Goal: Task Accomplishment & Management: Use online tool/utility

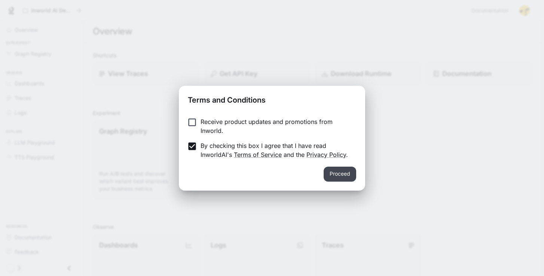
click at [338, 174] on button "Proceed" at bounding box center [340, 174] width 33 height 15
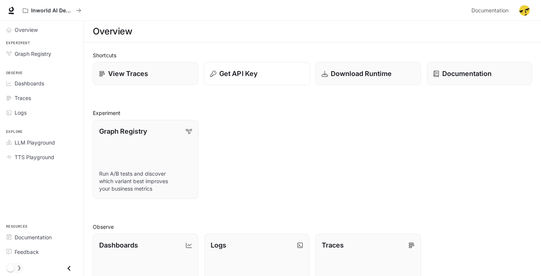
click at [235, 69] on p "Get API Key" at bounding box center [238, 73] width 38 height 10
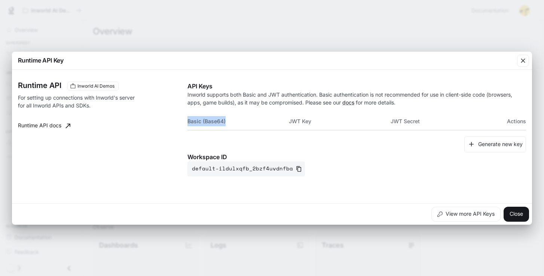
drag, startPoint x: 189, startPoint y: 123, endPoint x: 225, endPoint y: 120, distance: 36.8
click at [225, 120] on th "Basic (Base64)" at bounding box center [238, 121] width 102 height 18
drag, startPoint x: 300, startPoint y: 121, endPoint x: 323, endPoint y: 121, distance: 22.5
click at [323, 121] on th "JWT Key" at bounding box center [340, 121] width 102 height 18
drag, startPoint x: 413, startPoint y: 121, endPoint x: 448, endPoint y: 119, distance: 34.5
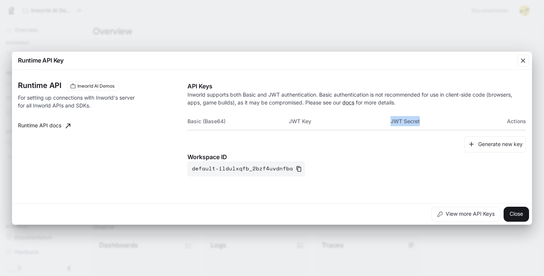
click at [448, 119] on th "JWT Secret" at bounding box center [442, 121] width 102 height 18
click at [480, 118] on th "JWT Secret" at bounding box center [442, 121] width 102 height 18
click at [523, 64] on icon "button" at bounding box center [522, 60] width 7 height 7
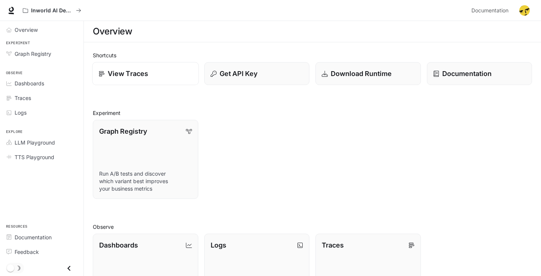
click at [126, 74] on p "View Traces" at bounding box center [128, 73] width 40 height 10
click at [451, 76] on p "Documentation" at bounding box center [467, 73] width 50 height 10
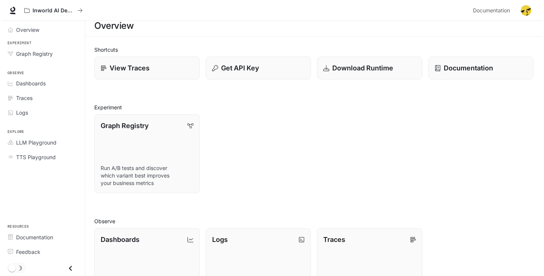
scroll to position [5, 0]
click at [265, 65] on div "Get API Key" at bounding box center [257, 68] width 94 height 10
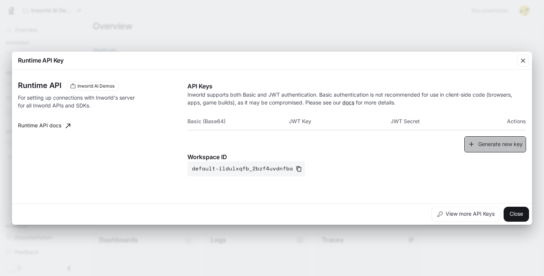
click at [483, 146] on button "Generate new key" at bounding box center [495, 144] width 62 height 16
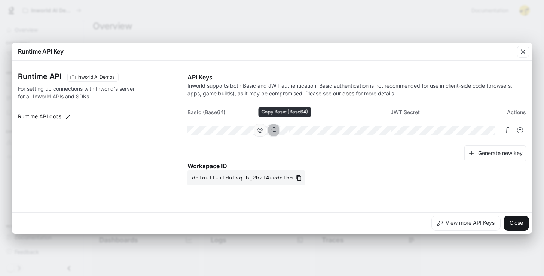
click at [277, 130] on icon "Copy Basic (Base64)" at bounding box center [274, 130] width 6 height 6
click at [277, 128] on icon "Copy Basic (Base64)" at bounding box center [274, 130] width 6 height 6
